Goal: Task Accomplishment & Management: Use online tool/utility

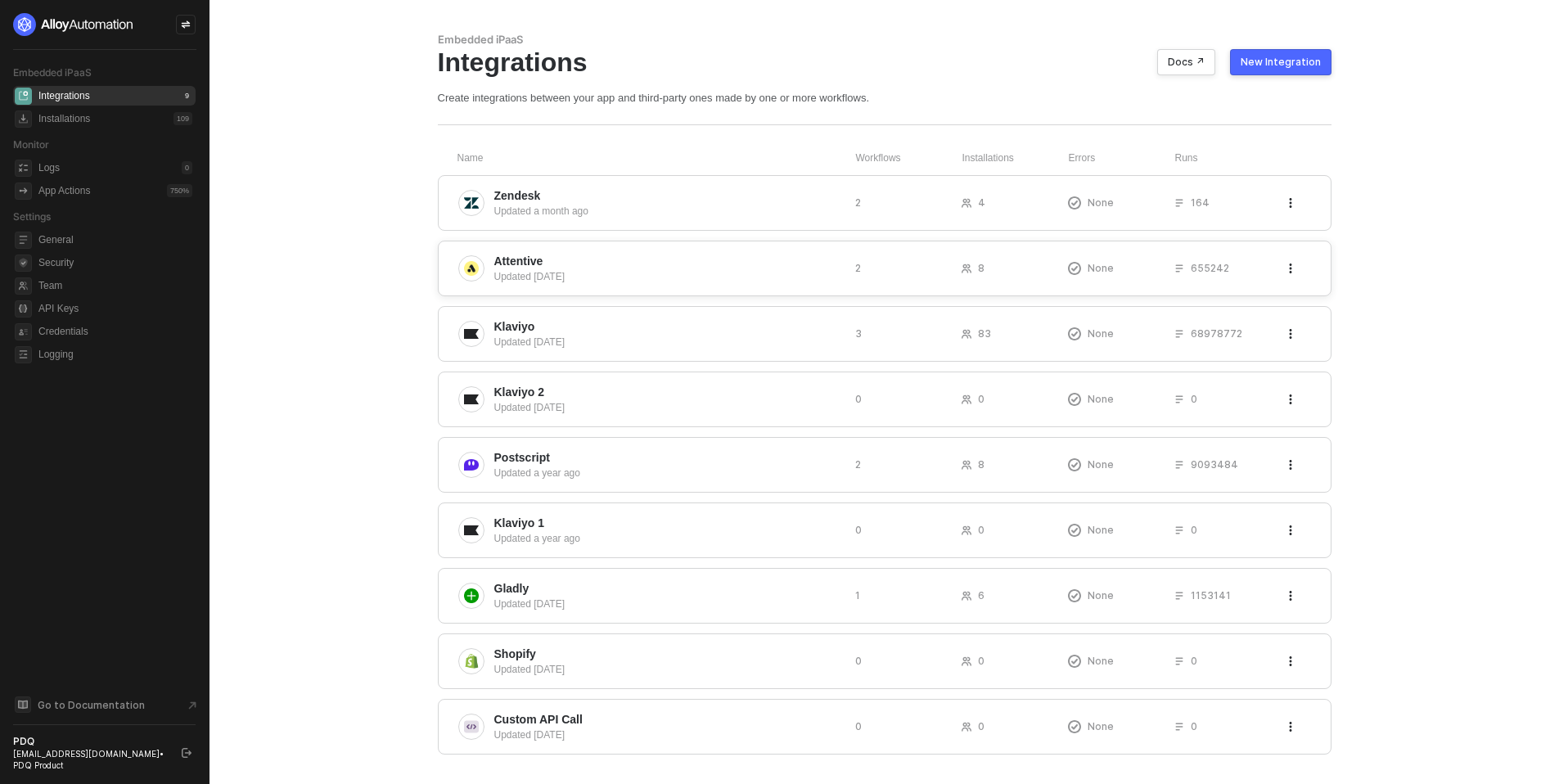
scroll to position [36, 0]
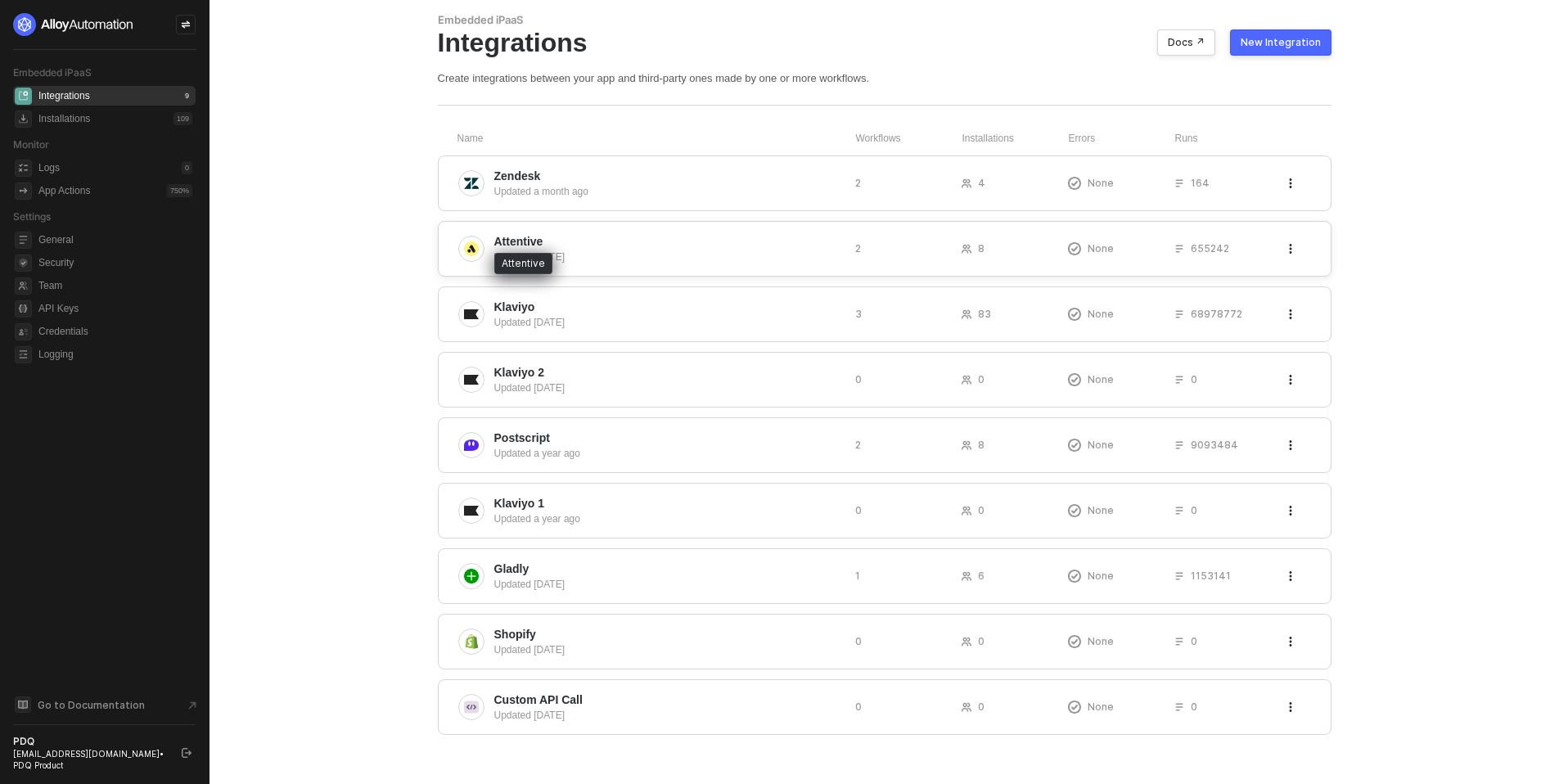
click at [506, 243] on span "Attentive" at bounding box center [519, 241] width 49 height 17
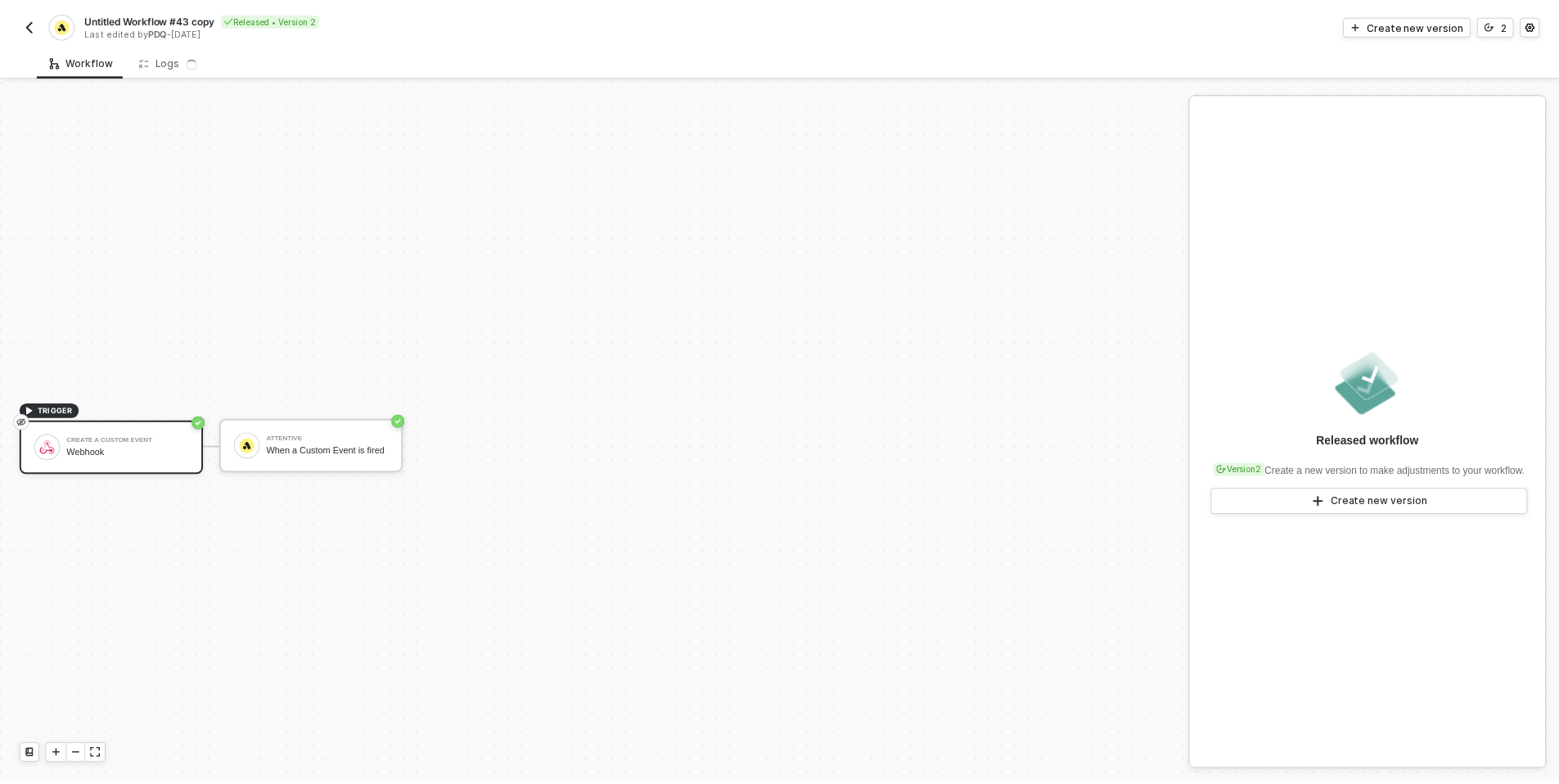
scroll to position [30, 0]
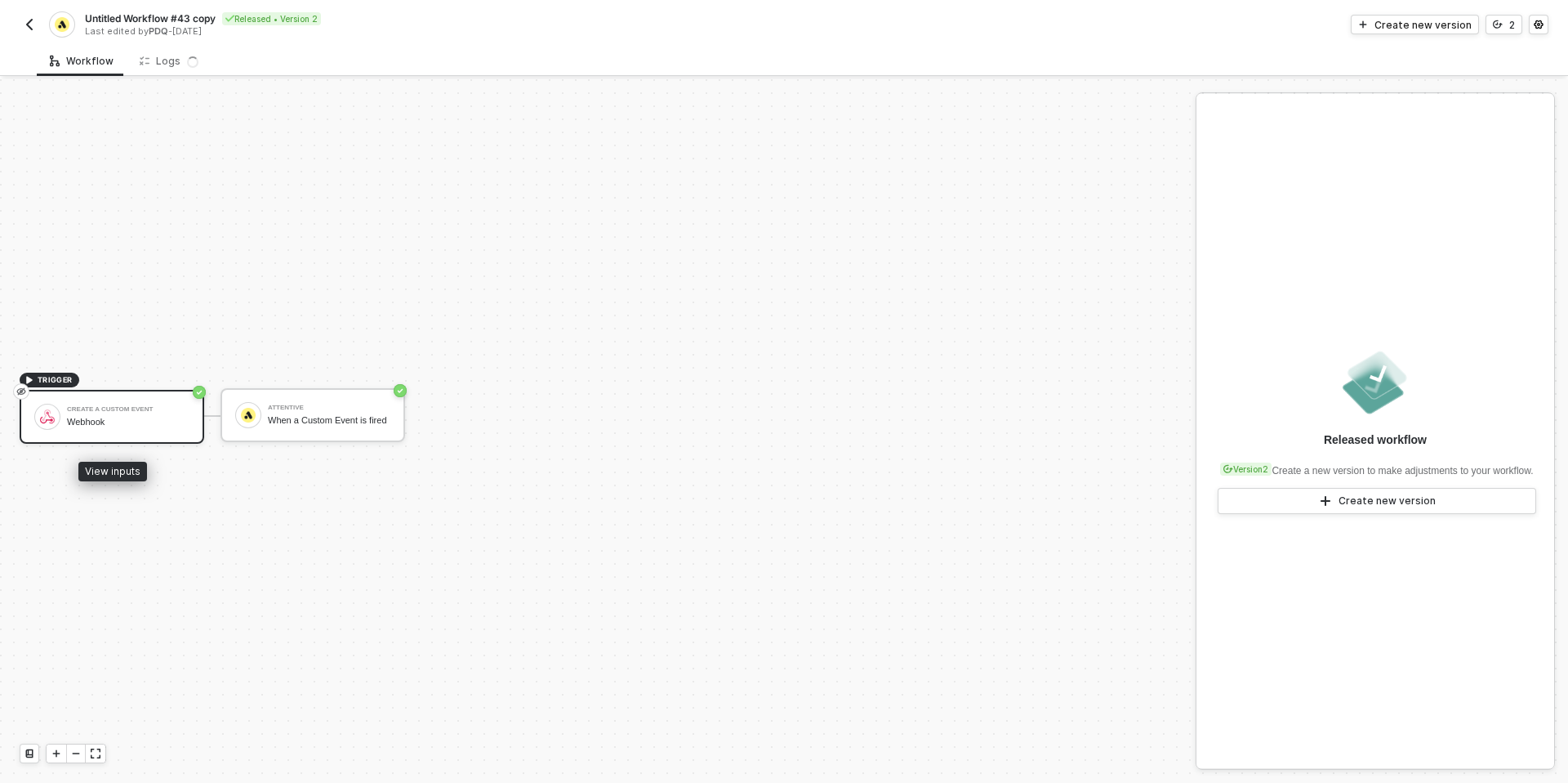
click at [66, 413] on div "create a custom event Webhook" at bounding box center [125, 417] width 129 height 31
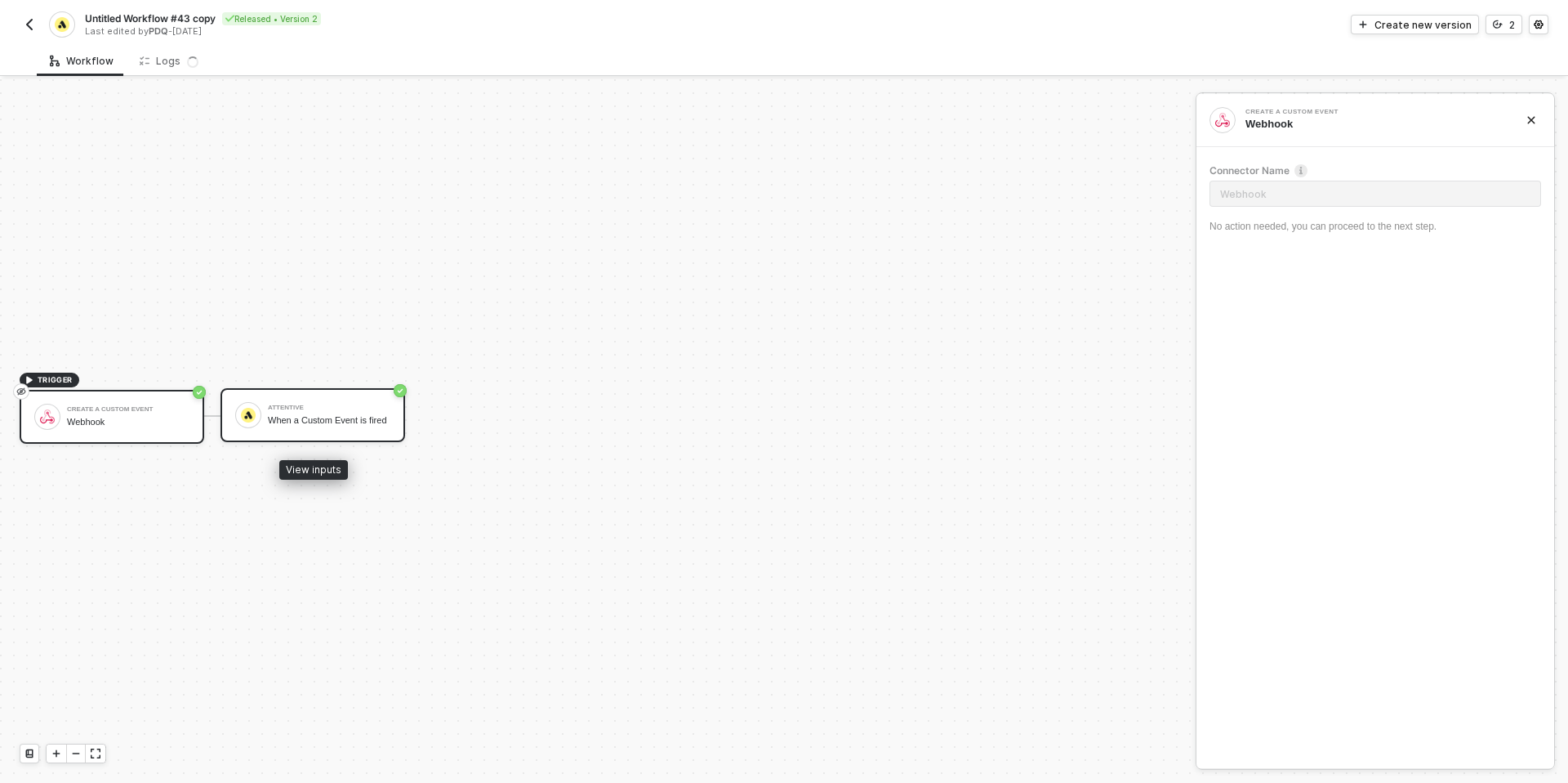
click at [272, 426] on div "When a Custom Event is fired" at bounding box center [328, 421] width 122 height 10
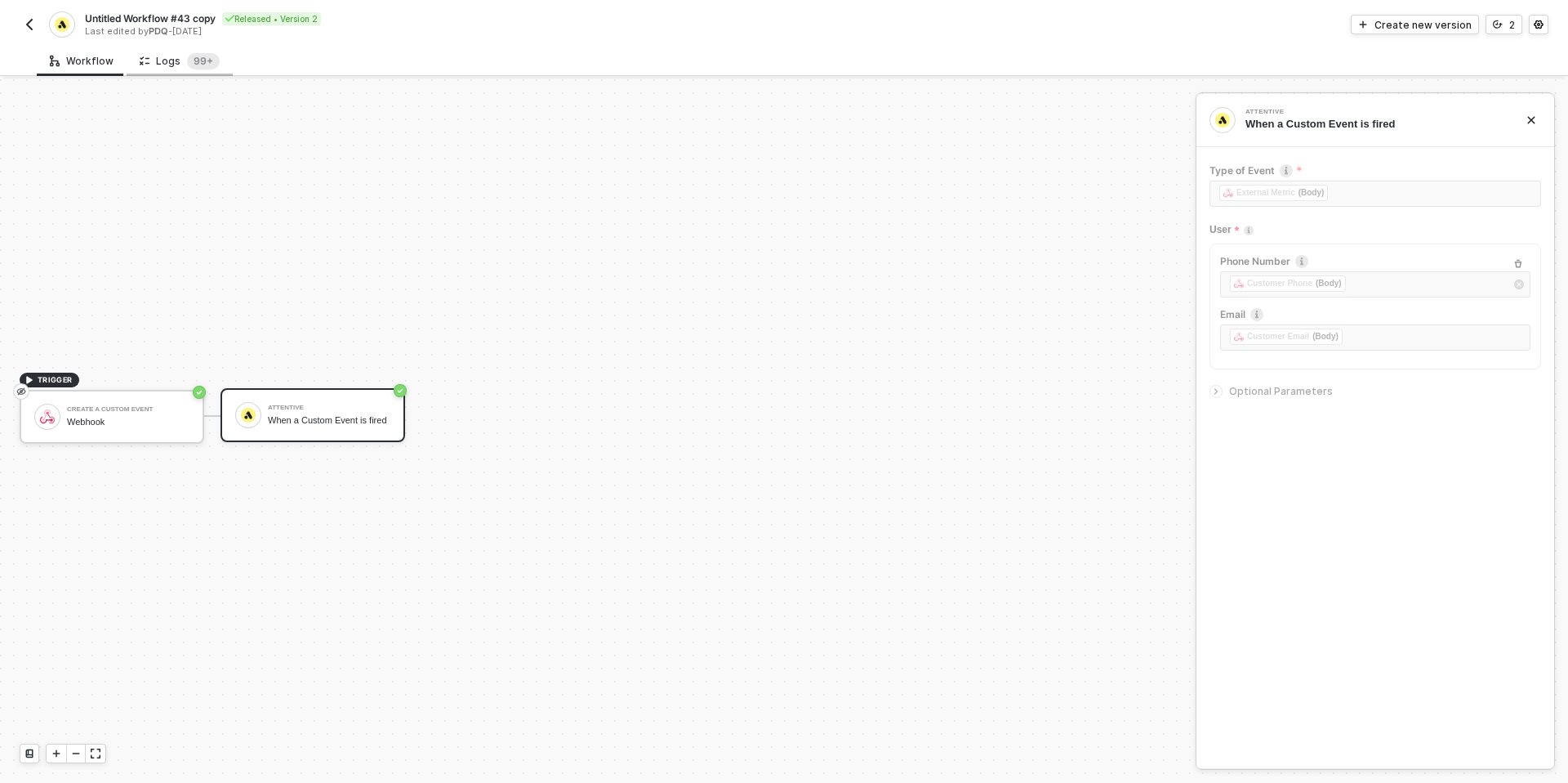
click at [173, 61] on div "Logs 99+" at bounding box center [180, 61] width 80 height 17
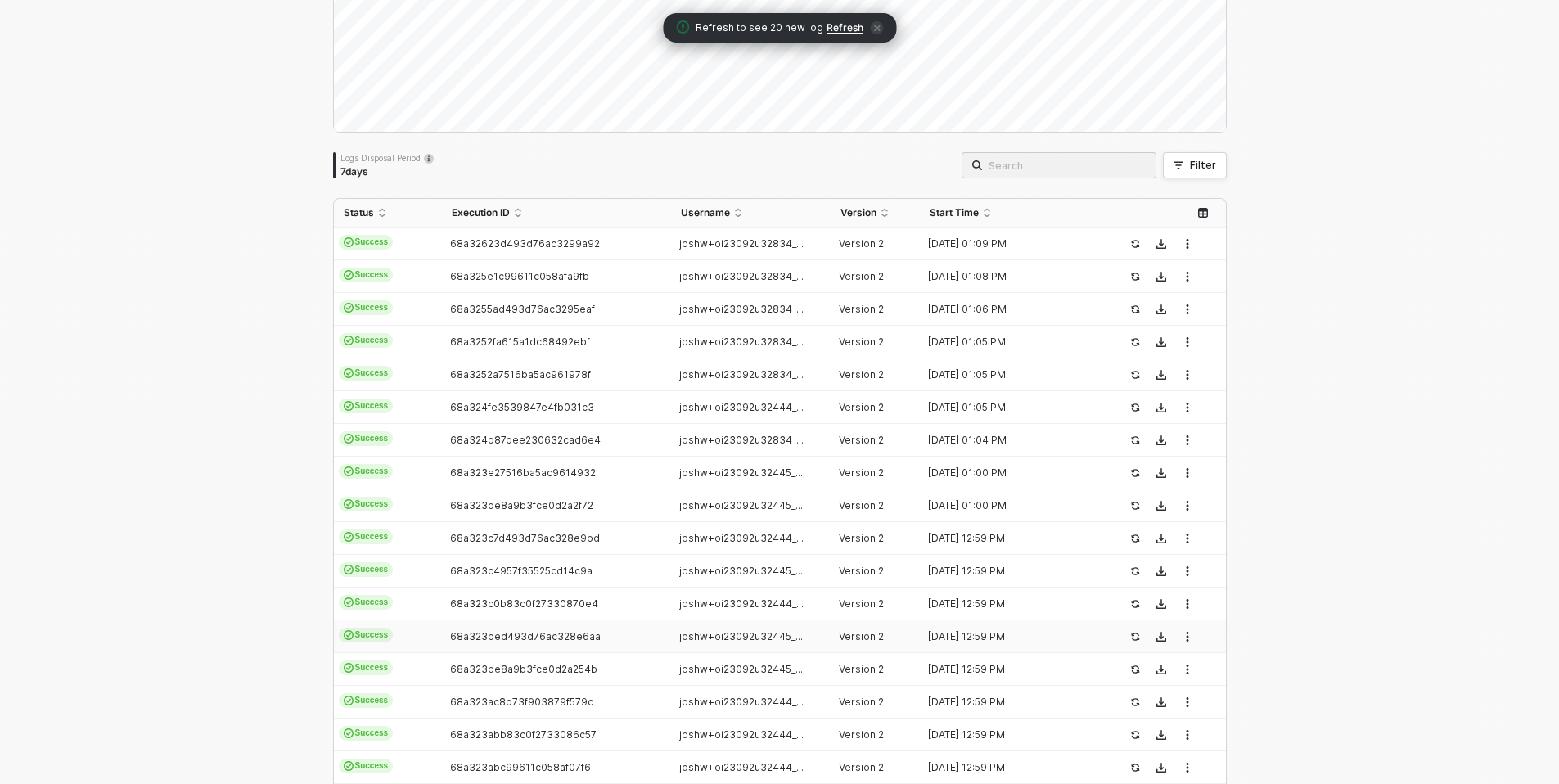
scroll to position [0, 0]
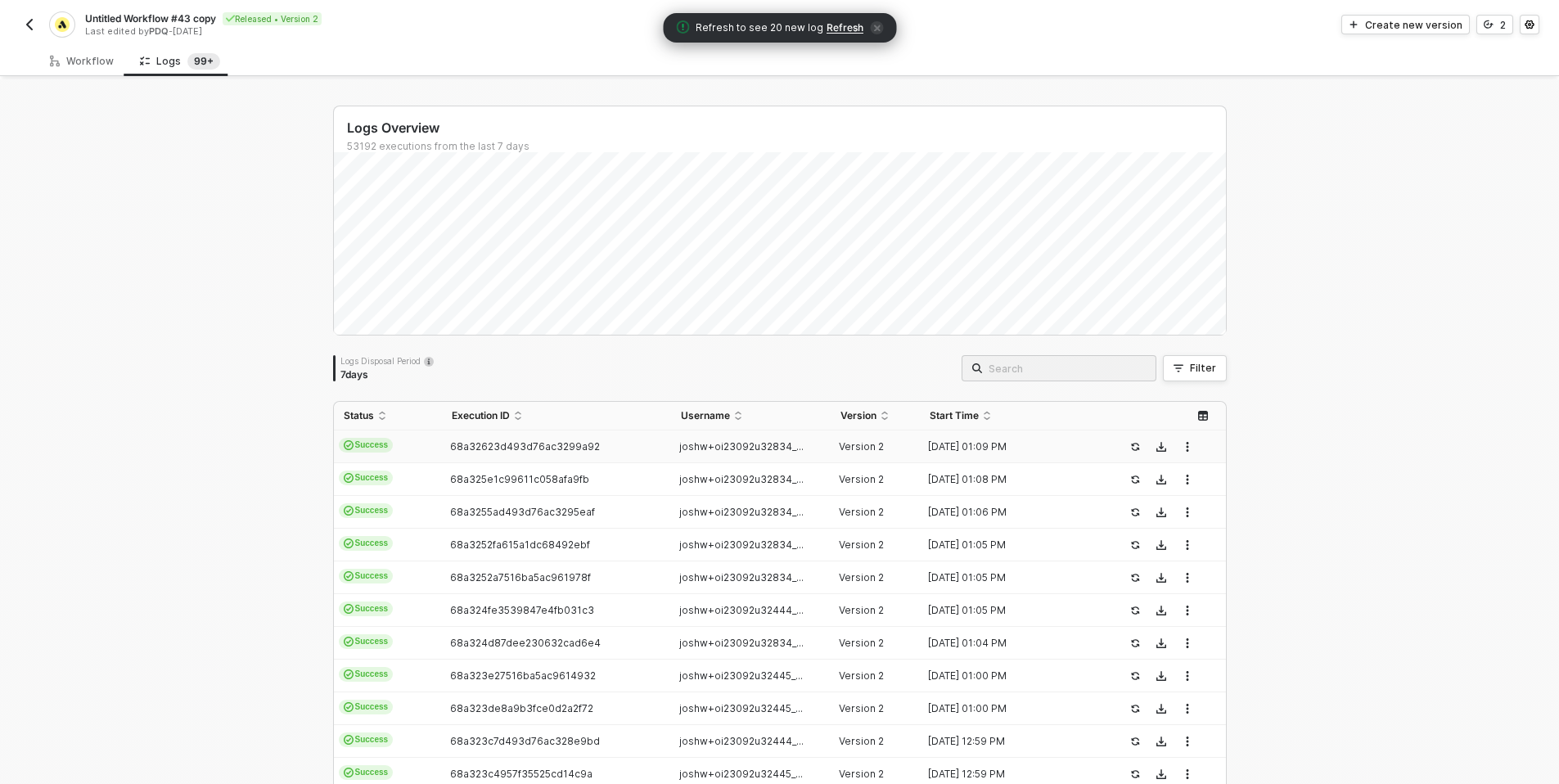
click at [648, 451] on div "68a32623d493d76ac3299a92" at bounding box center [550, 446] width 216 height 13
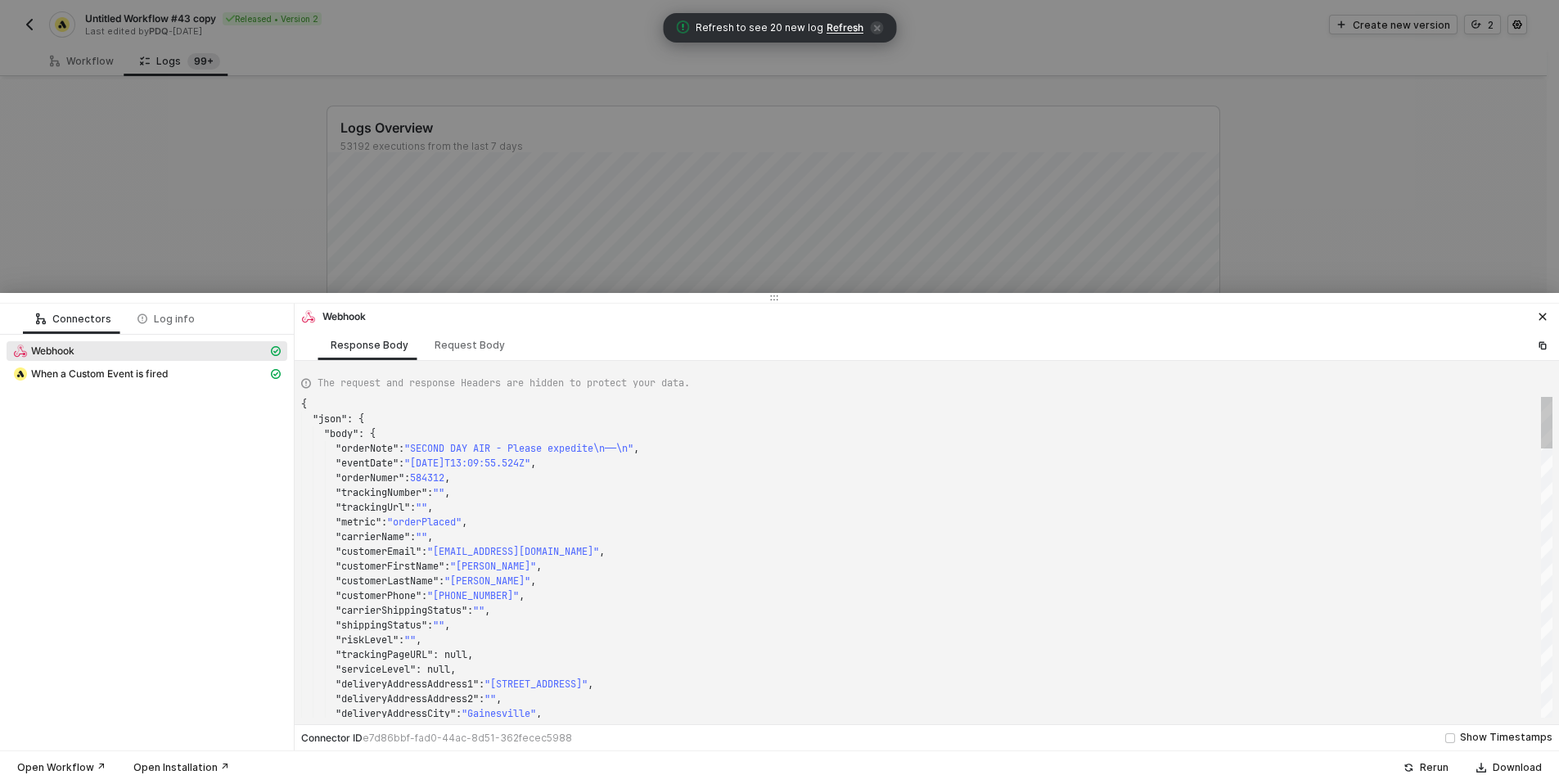
scroll to position [147, 0]
click at [76, 374] on span "When a Custom Event is fired" at bounding box center [99, 373] width 137 height 13
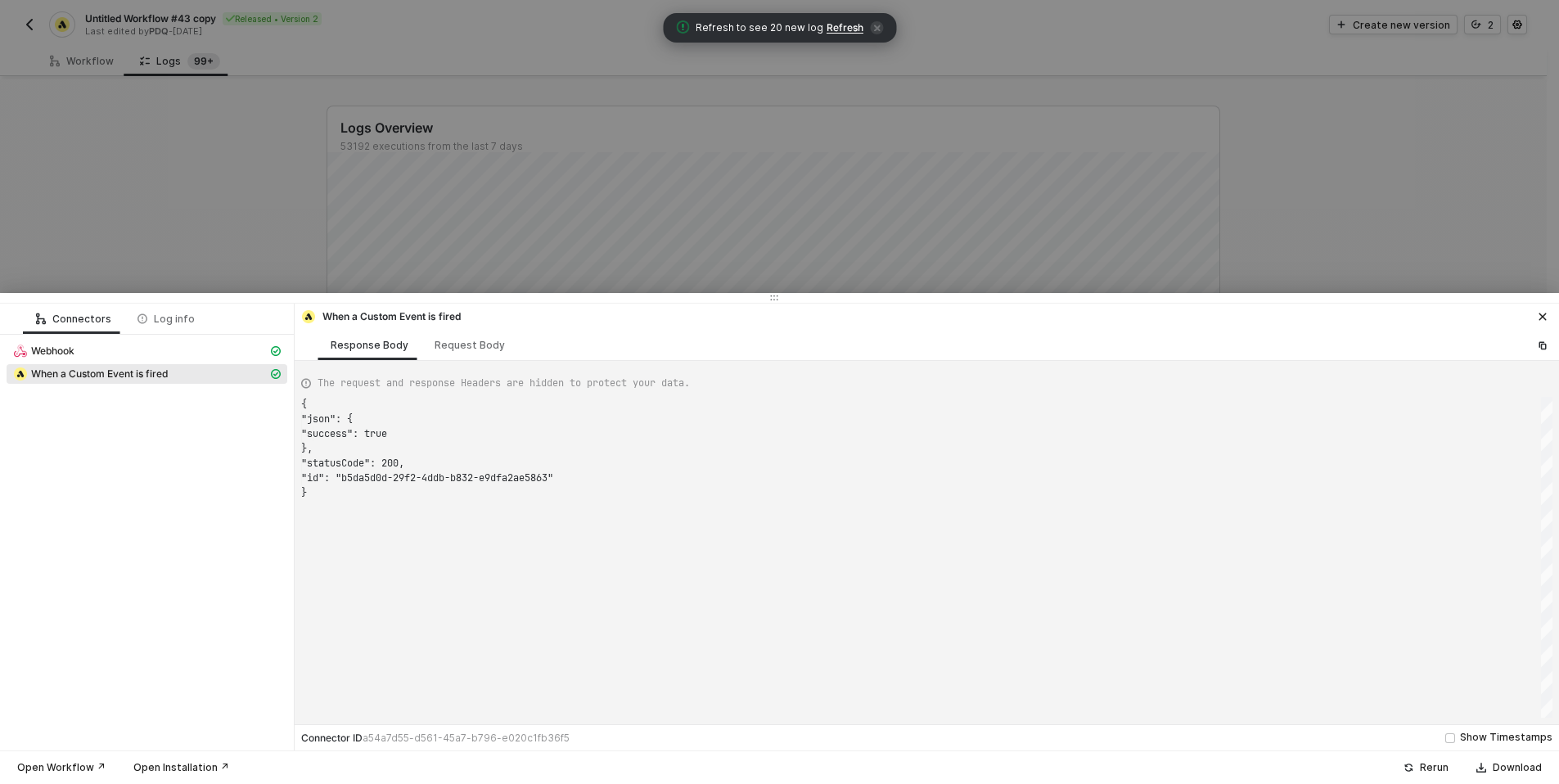
scroll to position [89, 0]
click at [143, 319] on icon at bounding box center [142, 318] width 10 height 10
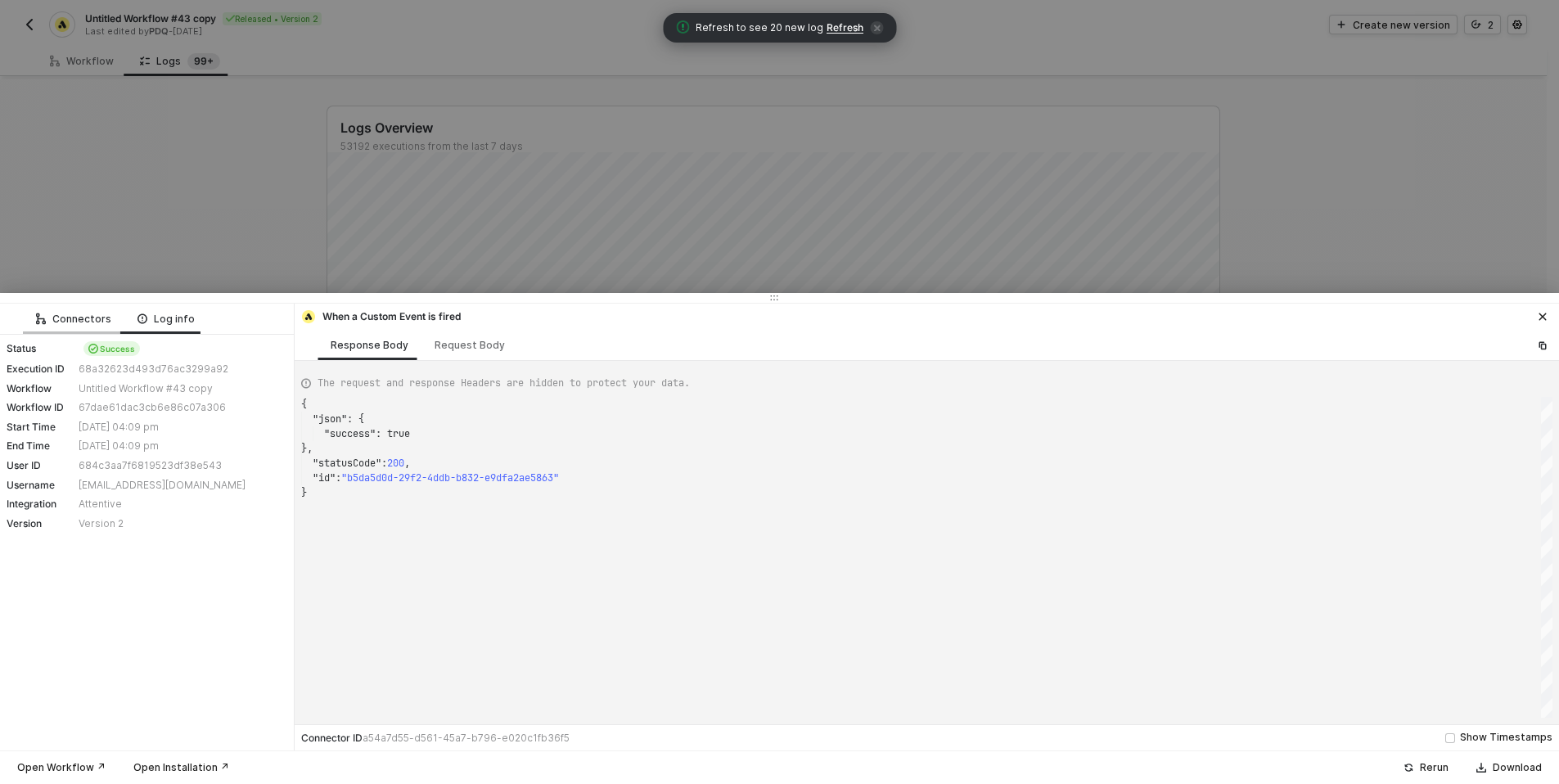
click at [103, 318] on div "Connectors" at bounding box center [73, 318] width 75 height 13
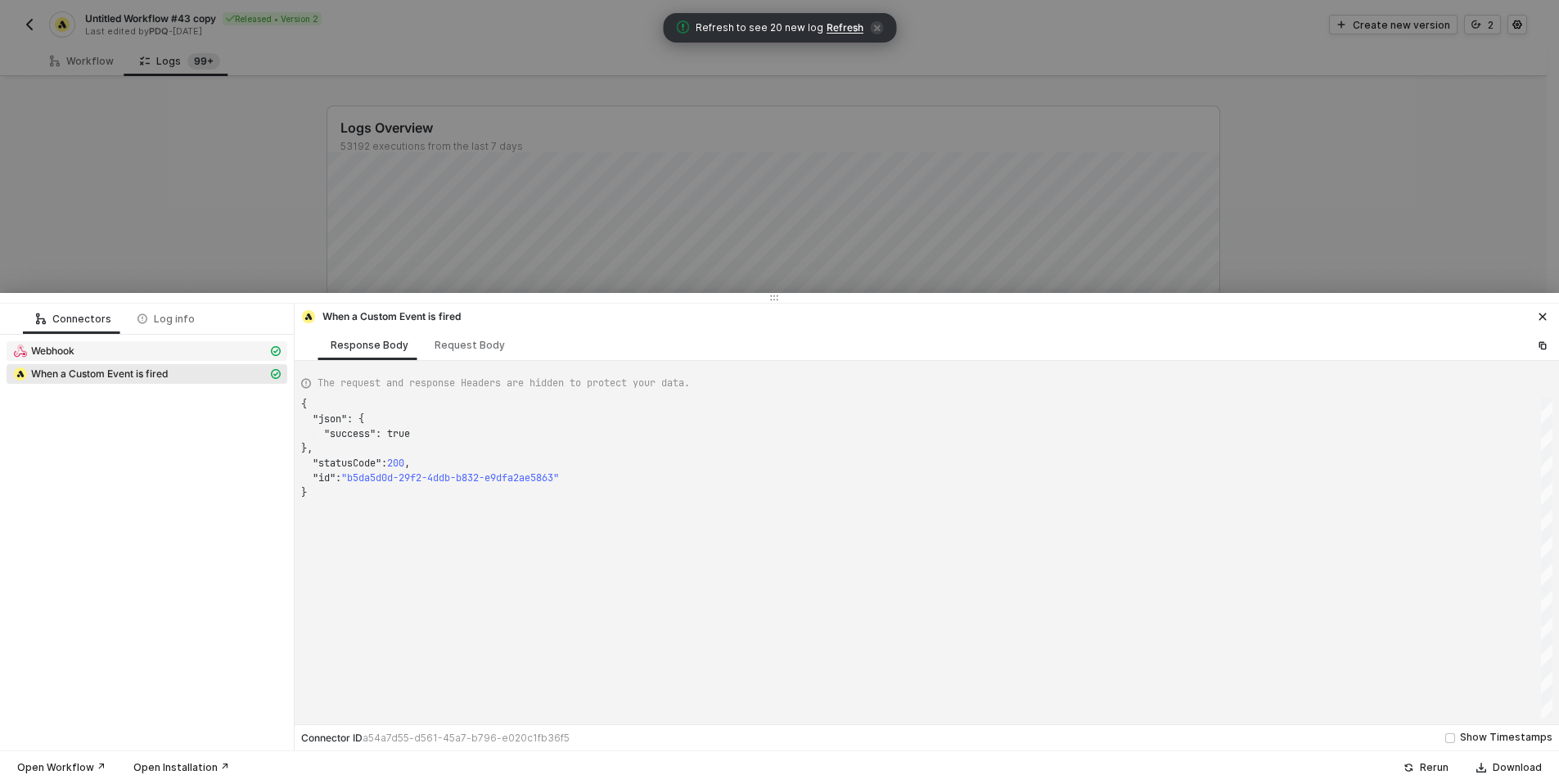
click at [132, 350] on div "Webhook" at bounding box center [140, 351] width 254 height 15
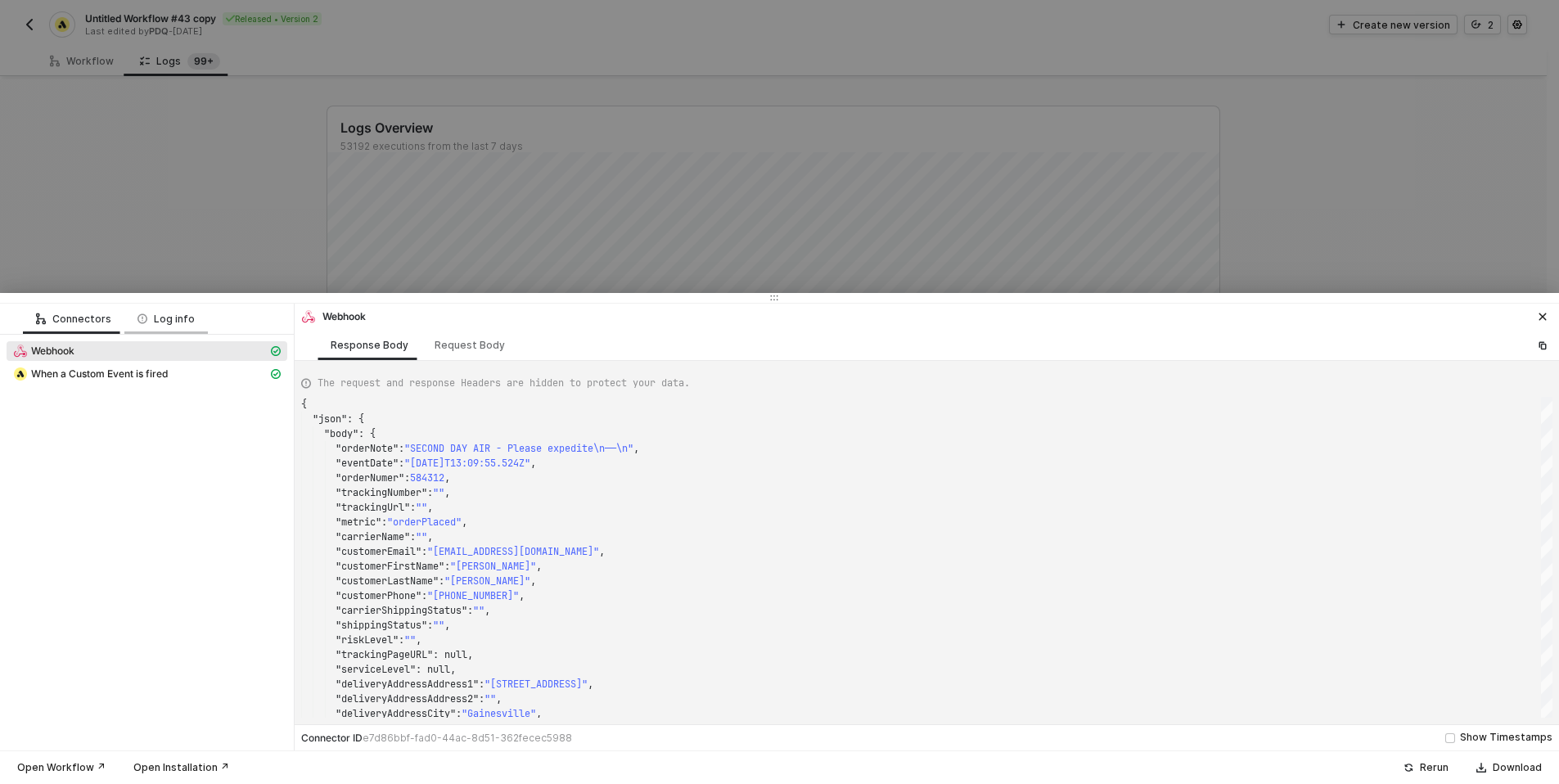
click at [145, 324] on div "Log info" at bounding box center [166, 318] width 57 height 13
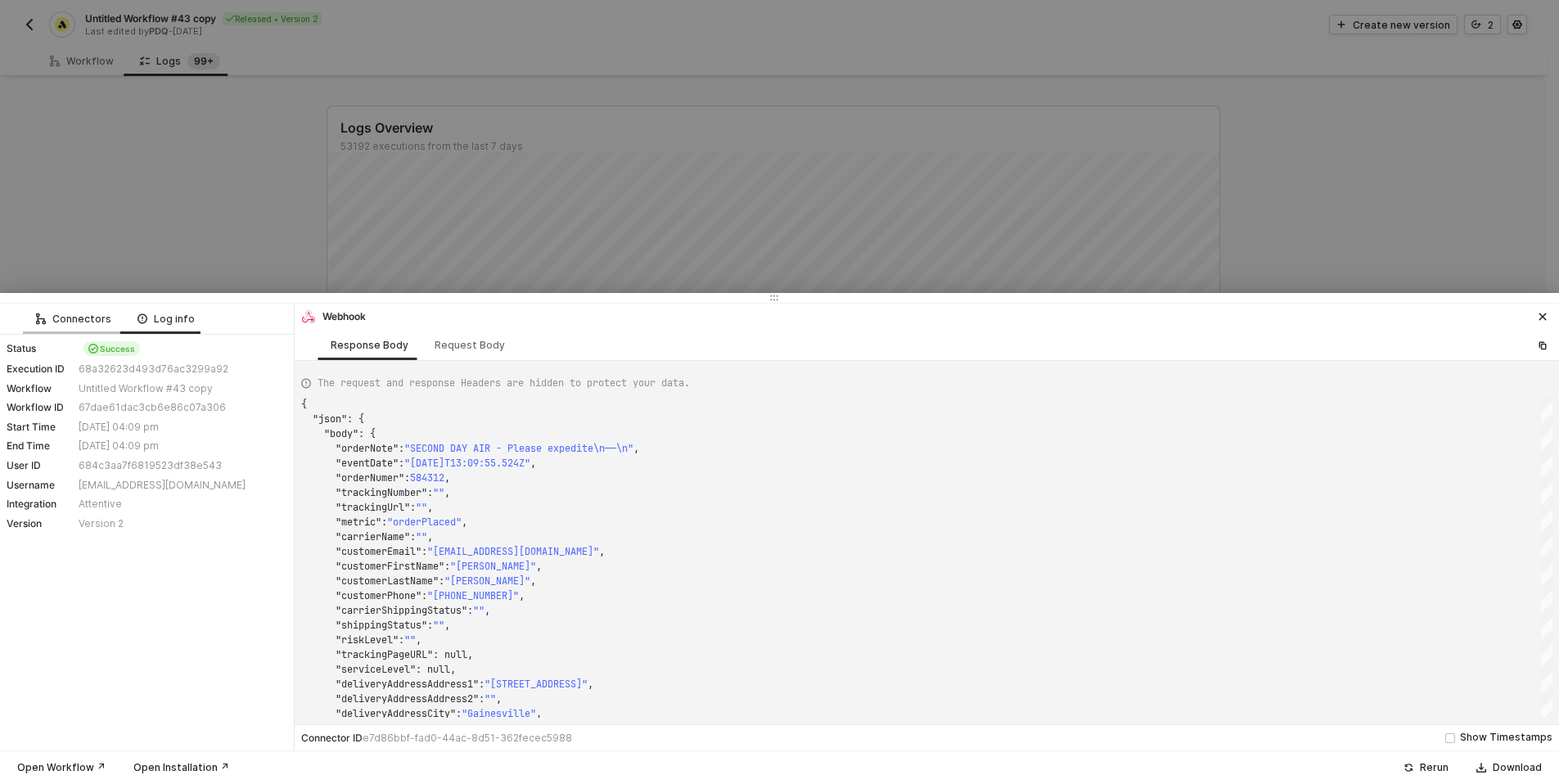
click at [48, 325] on div "Connectors" at bounding box center [73, 318] width 102 height 30
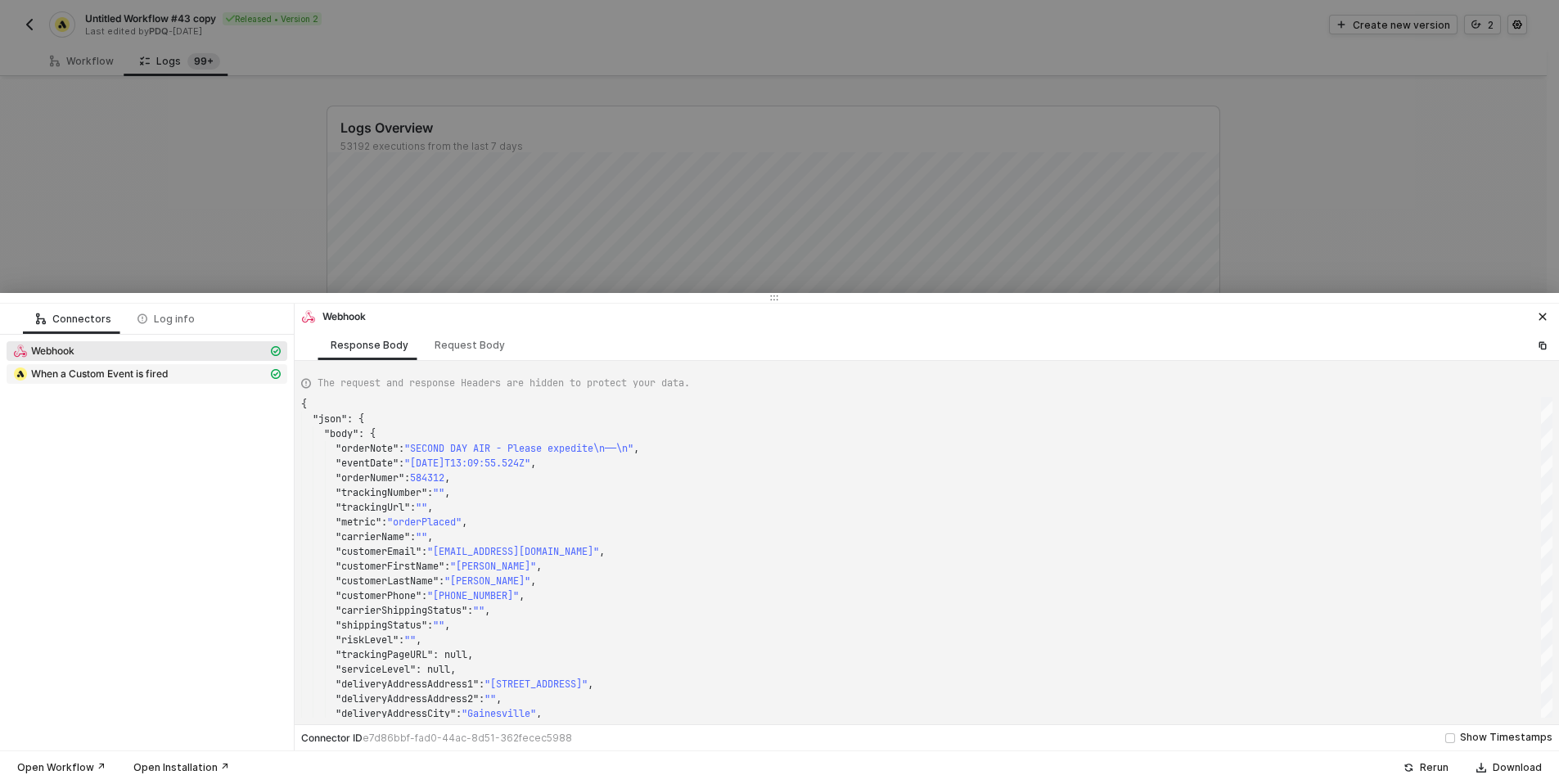
click at [48, 372] on span "When a Custom Event is fired" at bounding box center [99, 373] width 137 height 13
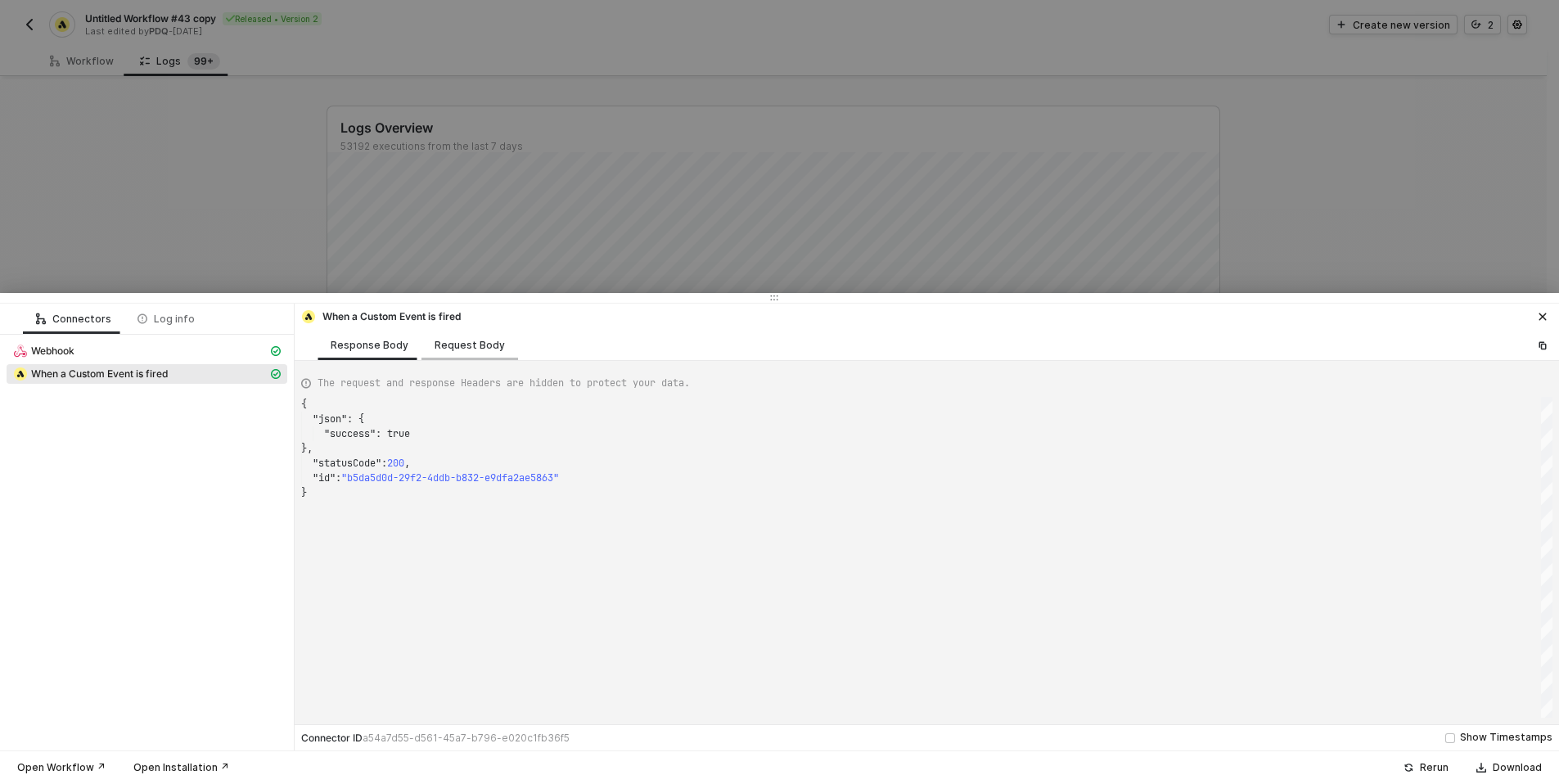
click at [484, 356] on div "Request Body" at bounding box center [469, 345] width 97 height 30
type textarea "{ "type": "PDQ_Shipping_Event_ORDER_PLACED", "occurredAt": "[DATE]T13:09:55.524…"
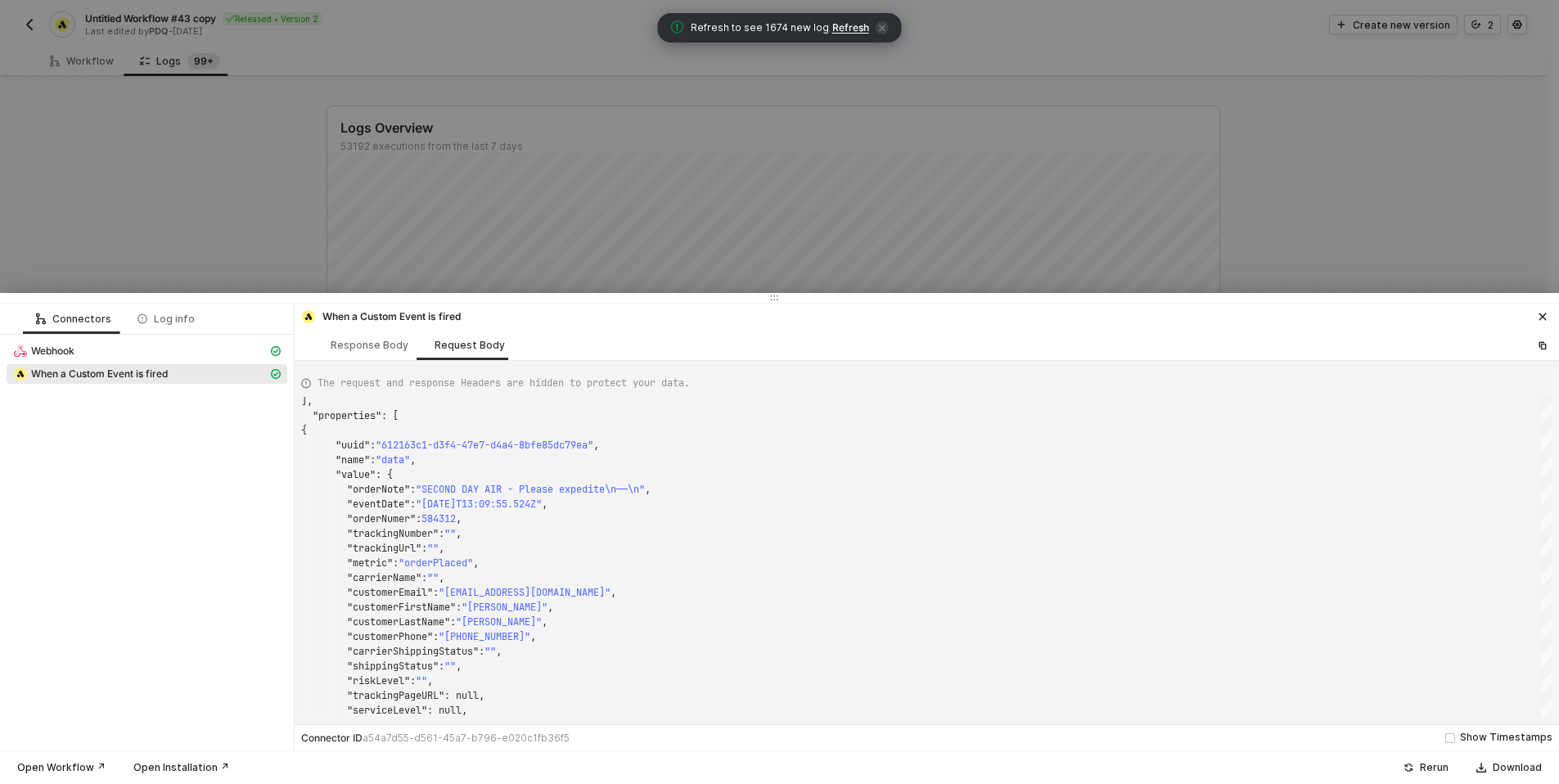
click at [512, 269] on div at bounding box center [779, 392] width 1559 height 784
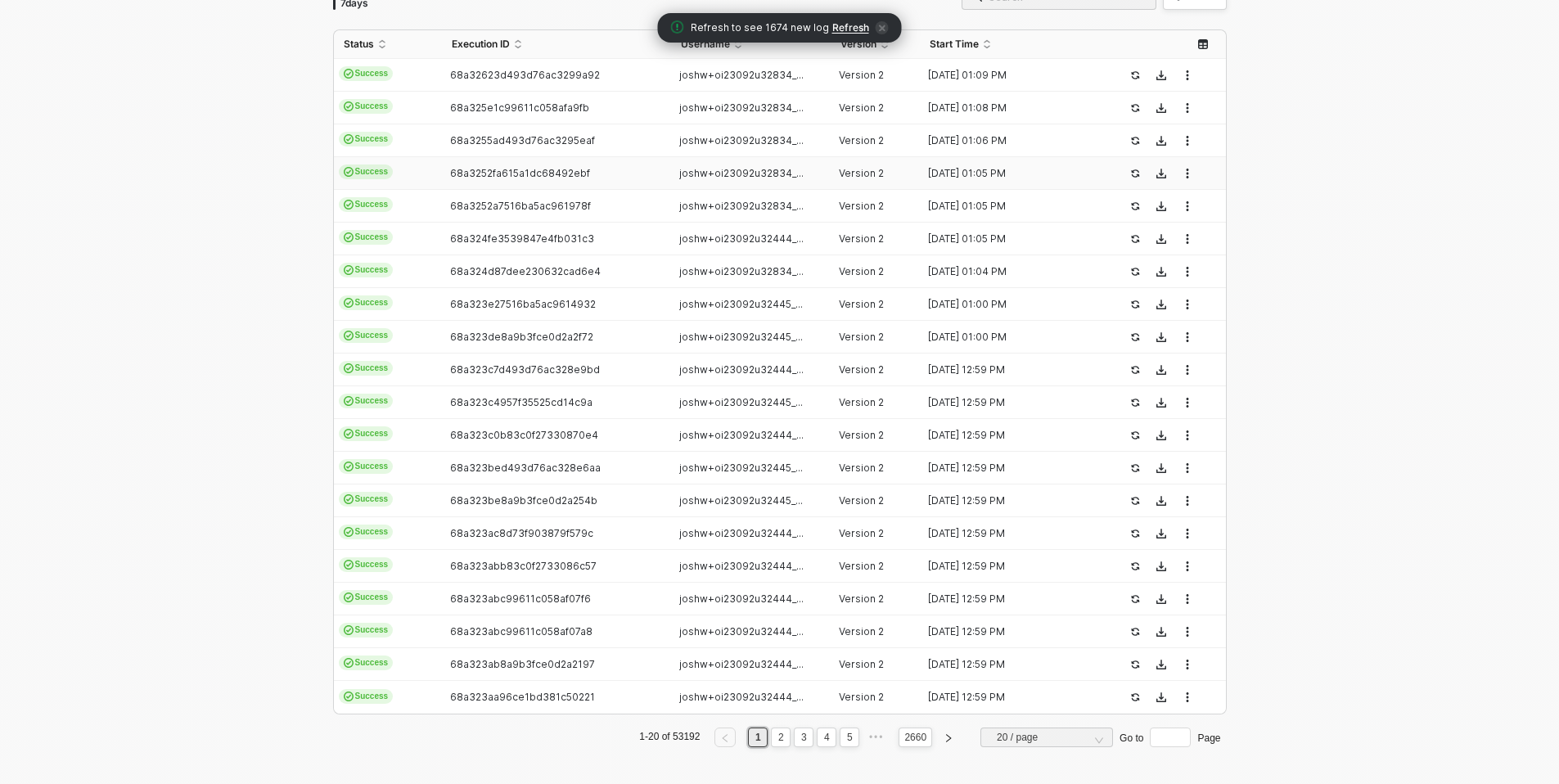
scroll to position [374, 0]
click at [490, 396] on span "68a323c4957f35525cd14c9a" at bounding box center [521, 399] width 143 height 12
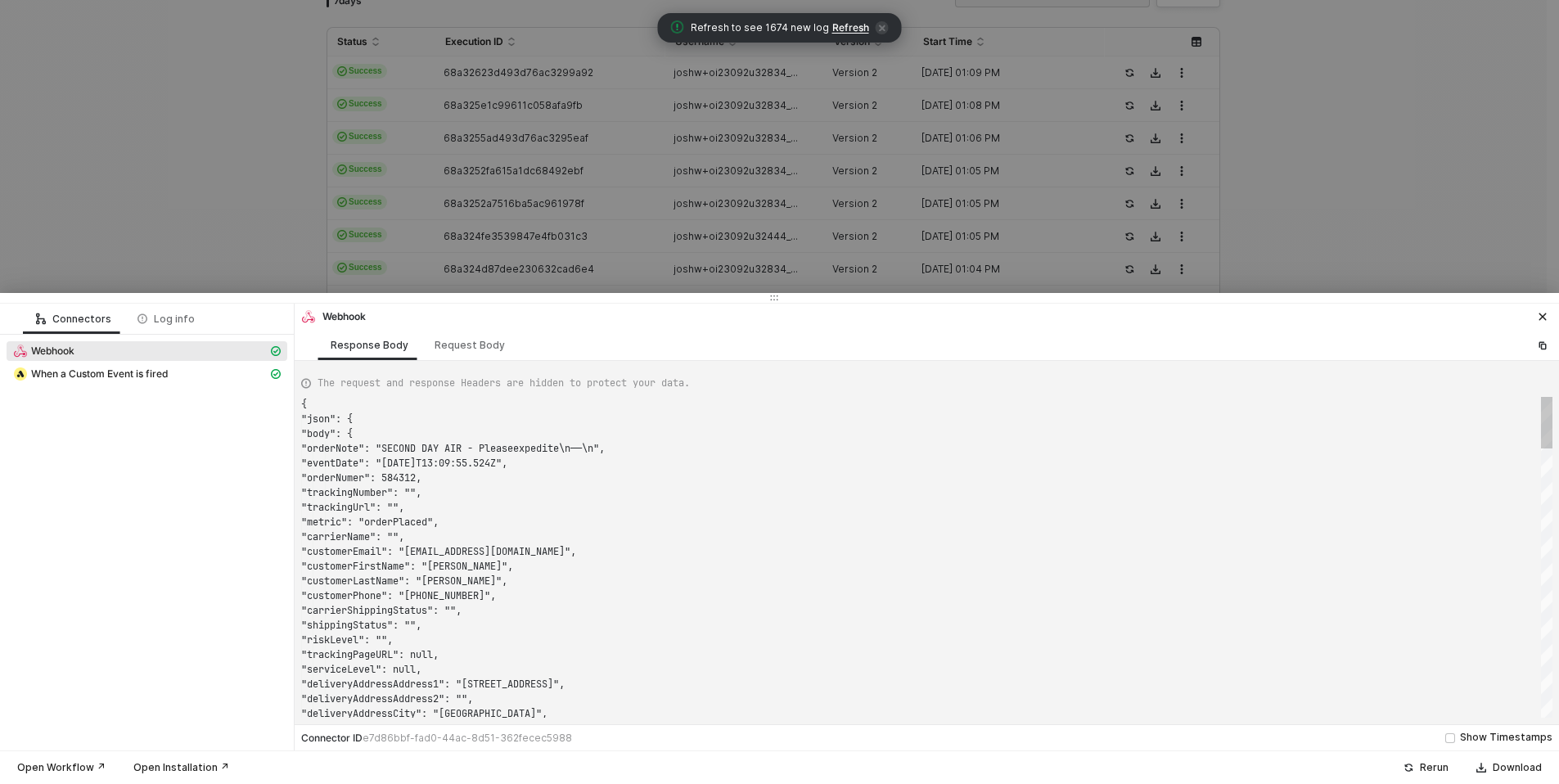
scroll to position [147, 0]
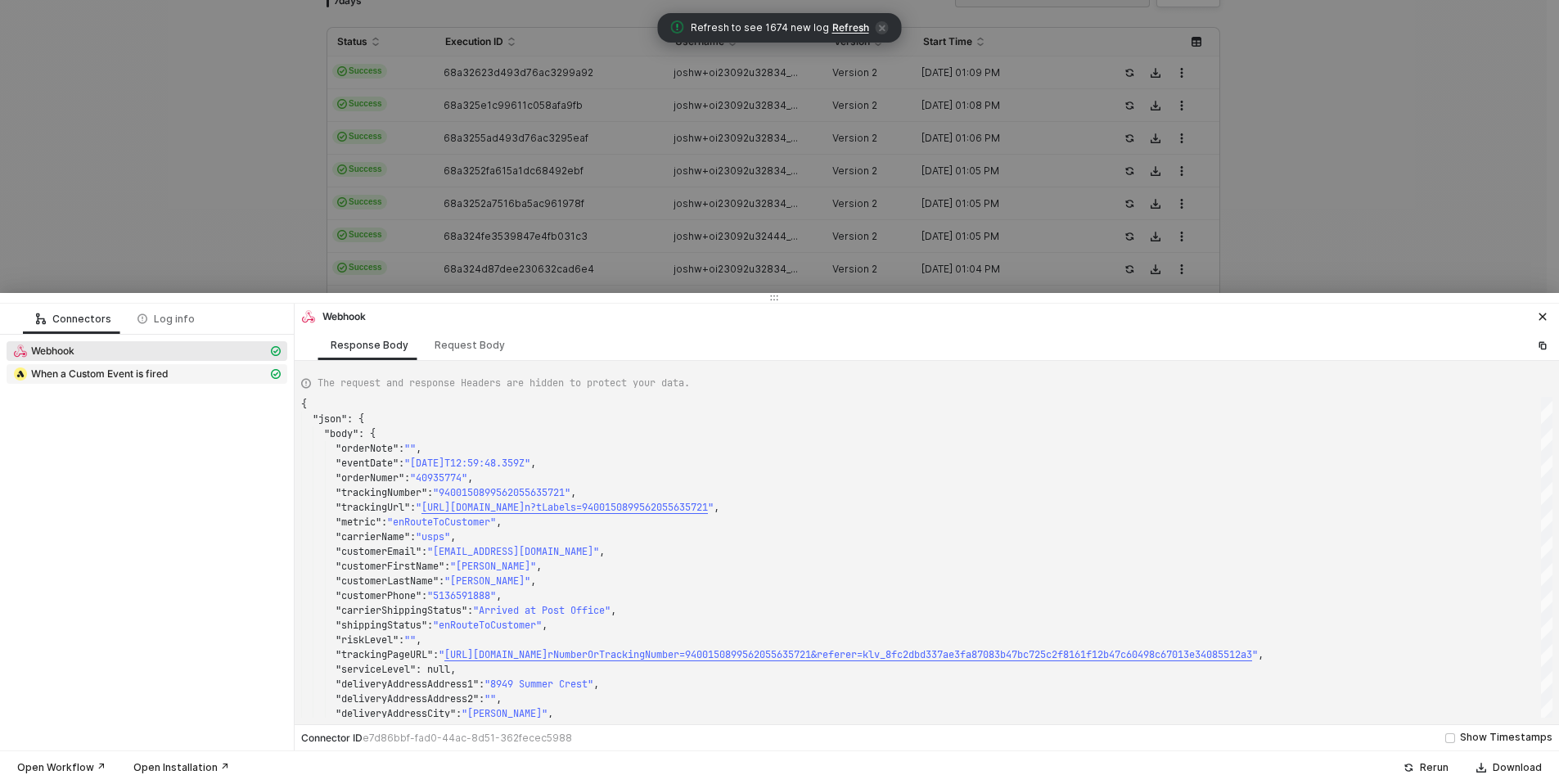
click at [89, 366] on div "When a Custom Event is fired" at bounding box center [140, 373] width 254 height 15
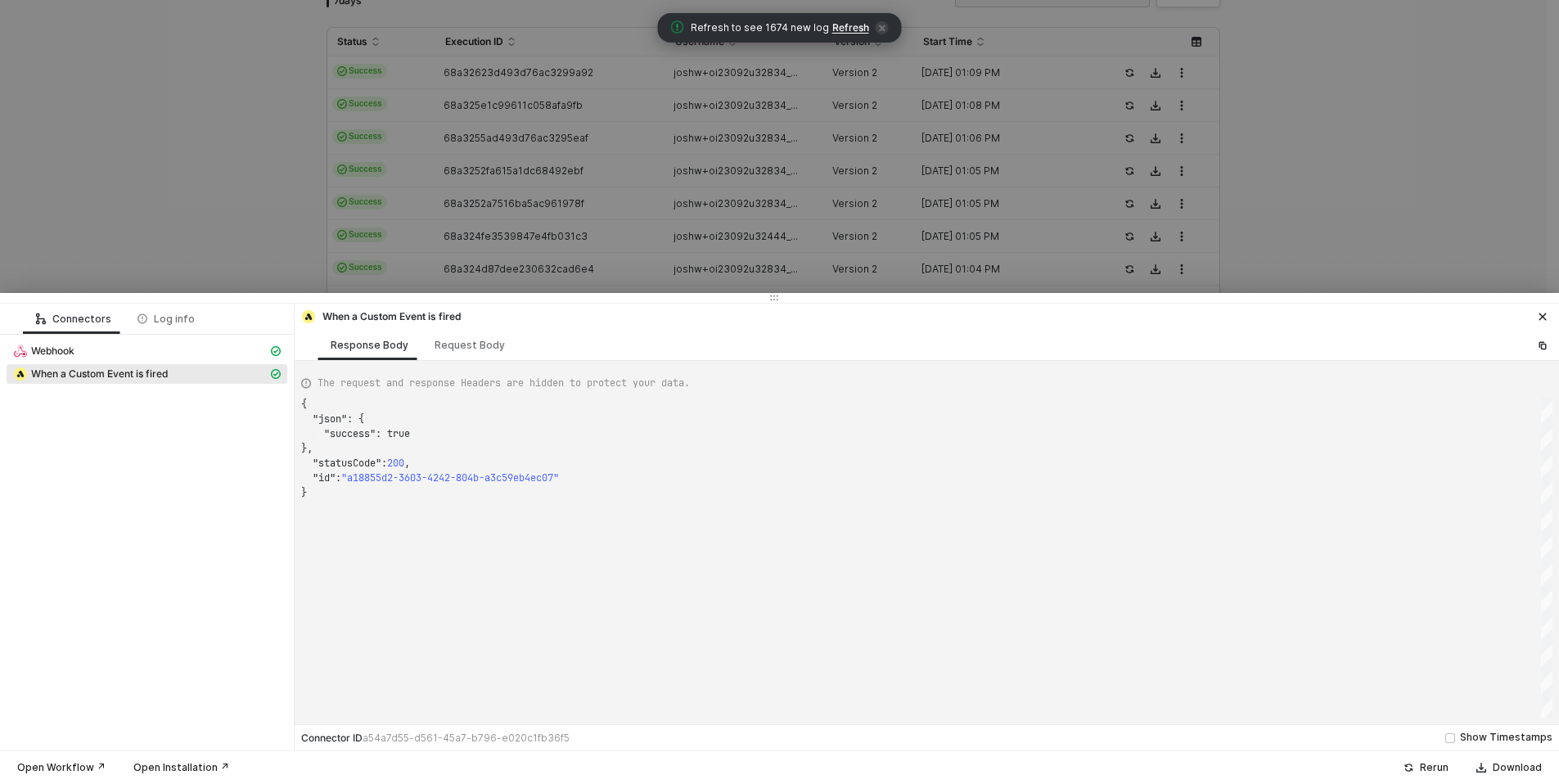
scroll to position [89, 0]
click at [183, 325] on div "Log info" at bounding box center [166, 318] width 84 height 30
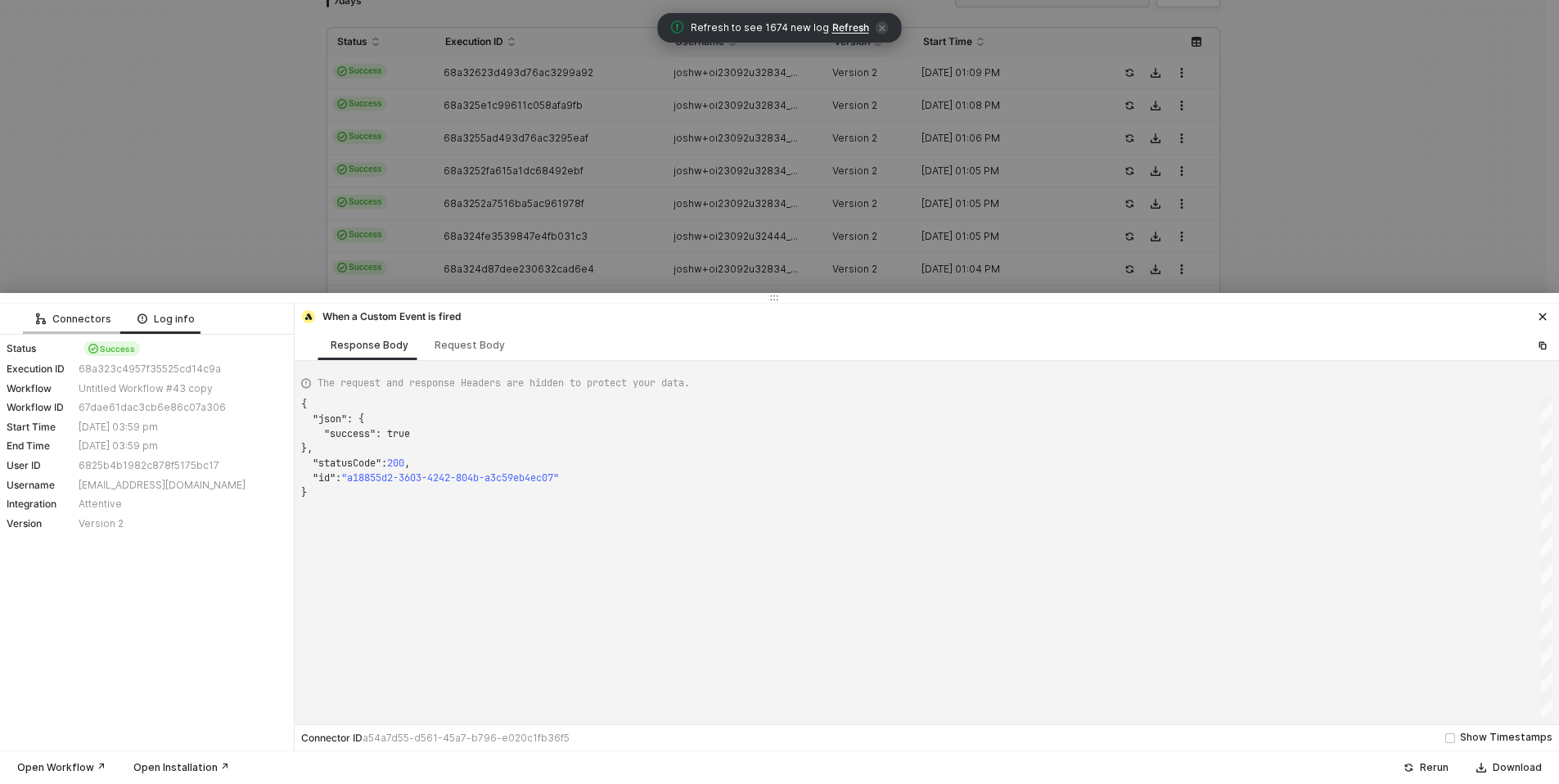
click at [55, 322] on div "Connectors" at bounding box center [73, 318] width 75 height 13
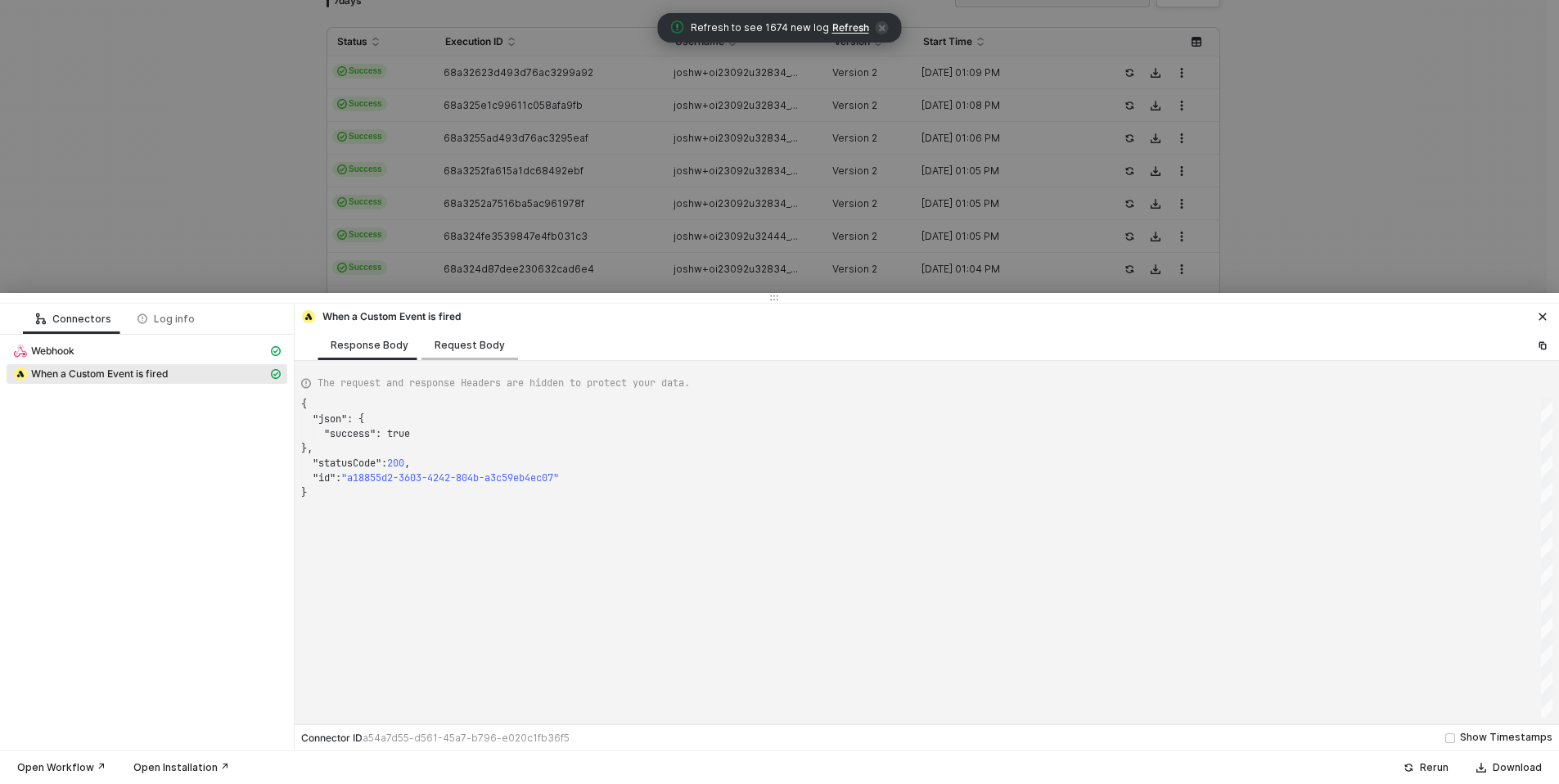
click at [443, 336] on div "Request Body" at bounding box center [469, 345] width 97 height 30
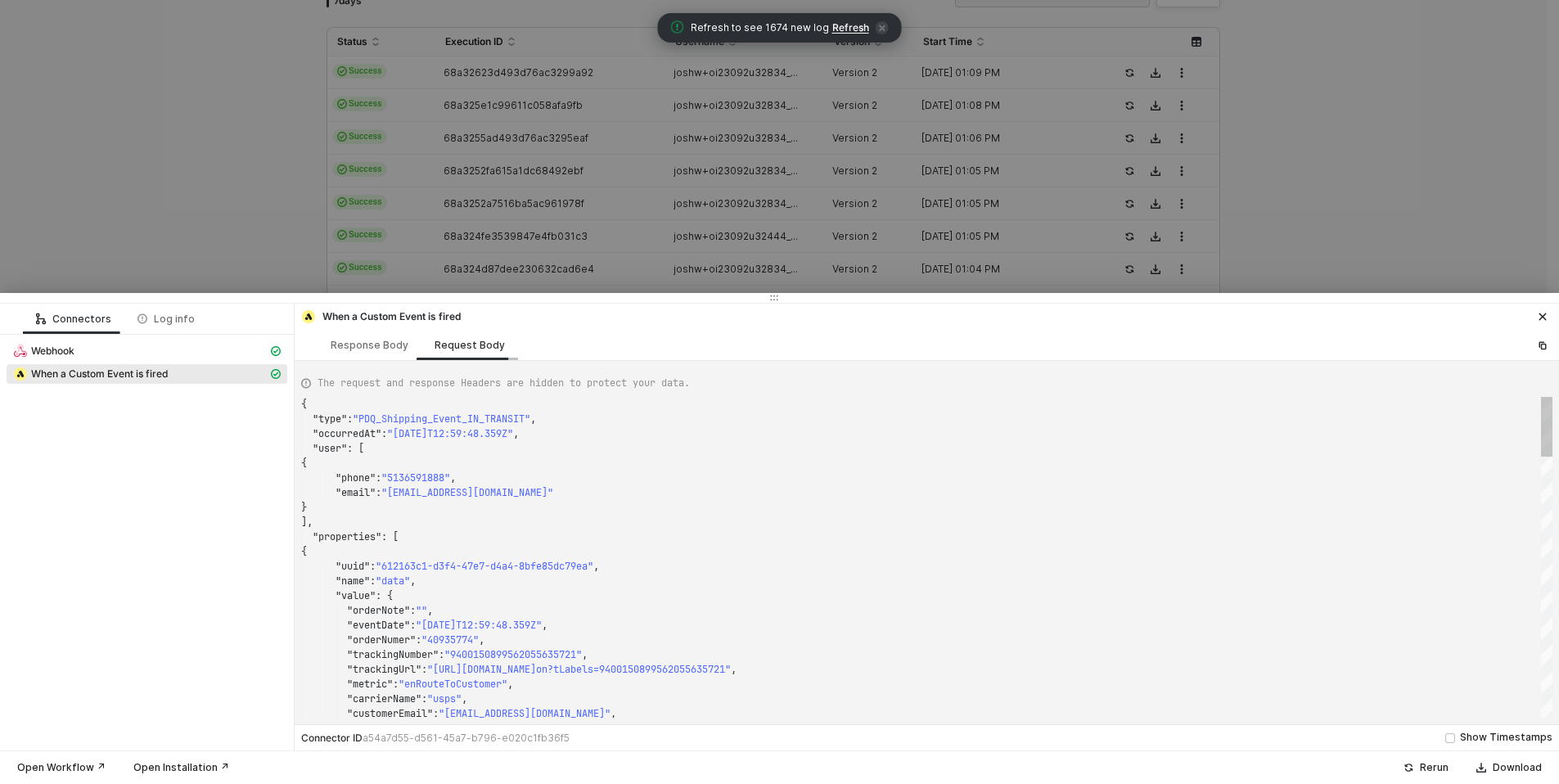
scroll to position [147, 0]
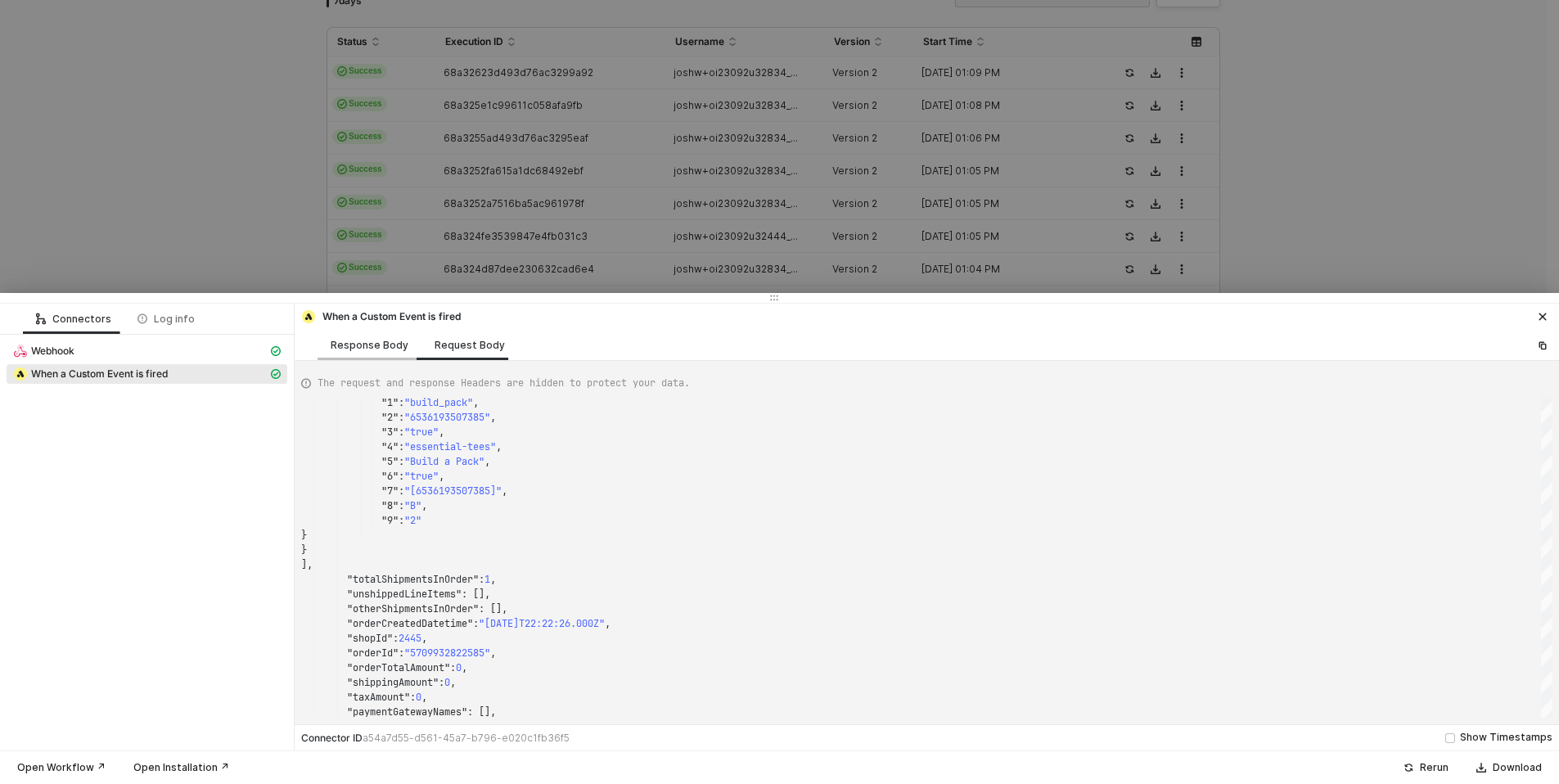
click at [354, 349] on div "Response Body" at bounding box center [369, 345] width 77 height 13
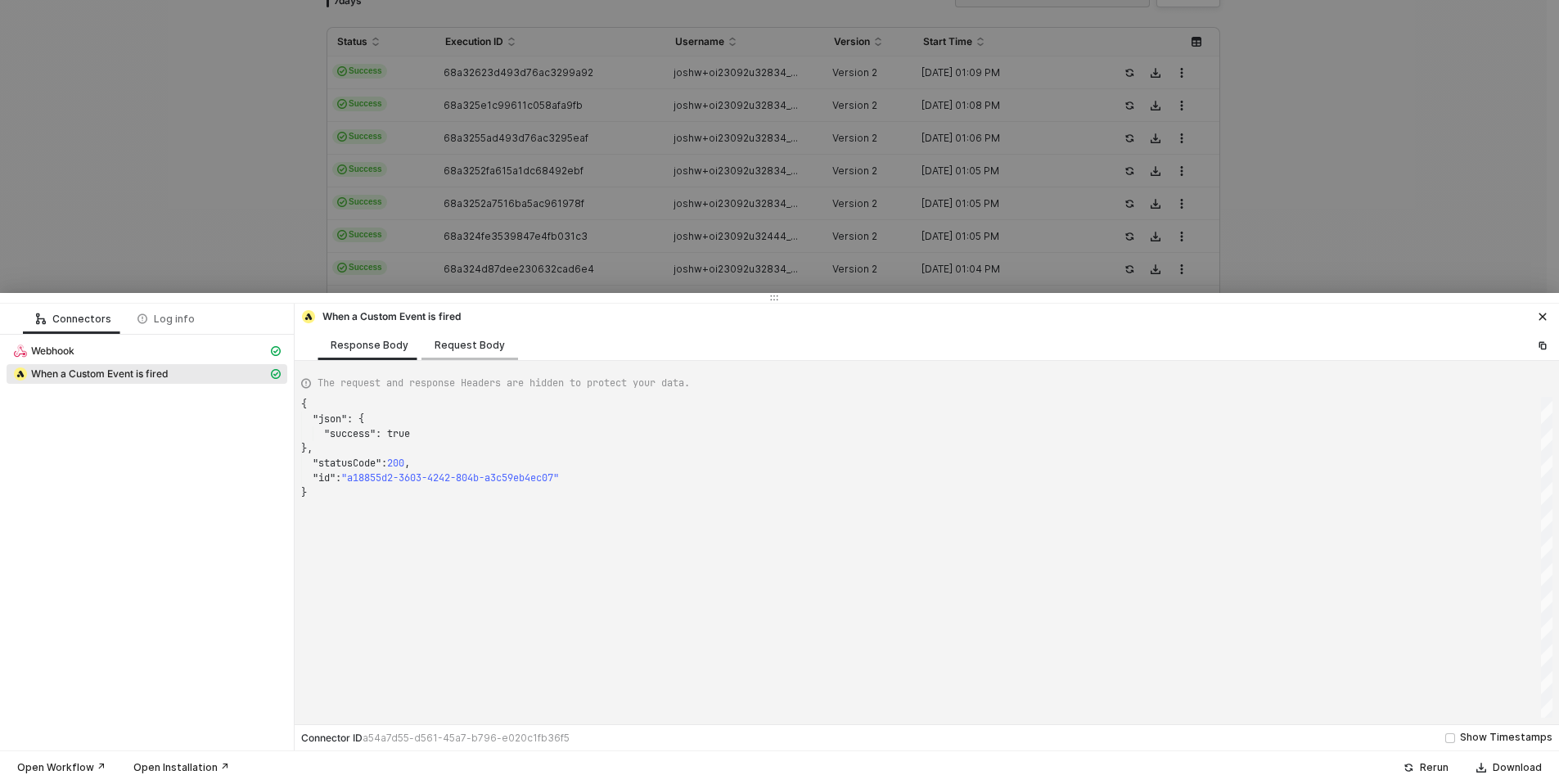
click at [472, 335] on div "Request Body" at bounding box center [469, 345] width 97 height 30
type textarea "{ "type": "PDQ_Shipping_Event_IN_TRANSIT", "occurredAt": "[DATE]T12:59:48.359Z"…"
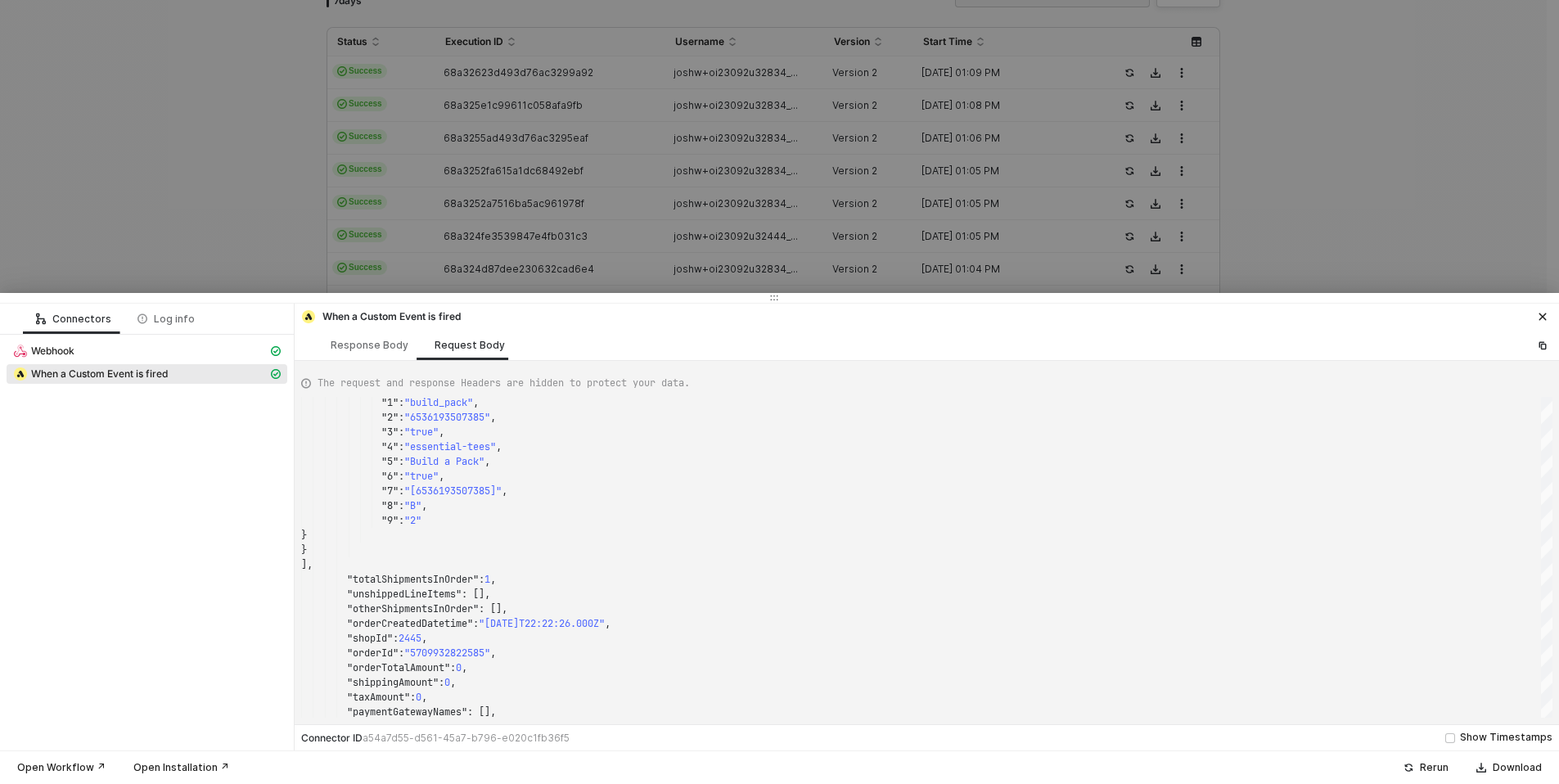
click at [218, 33] on div at bounding box center [779, 392] width 1559 height 784
